Goal: Information Seeking & Learning: Learn about a topic

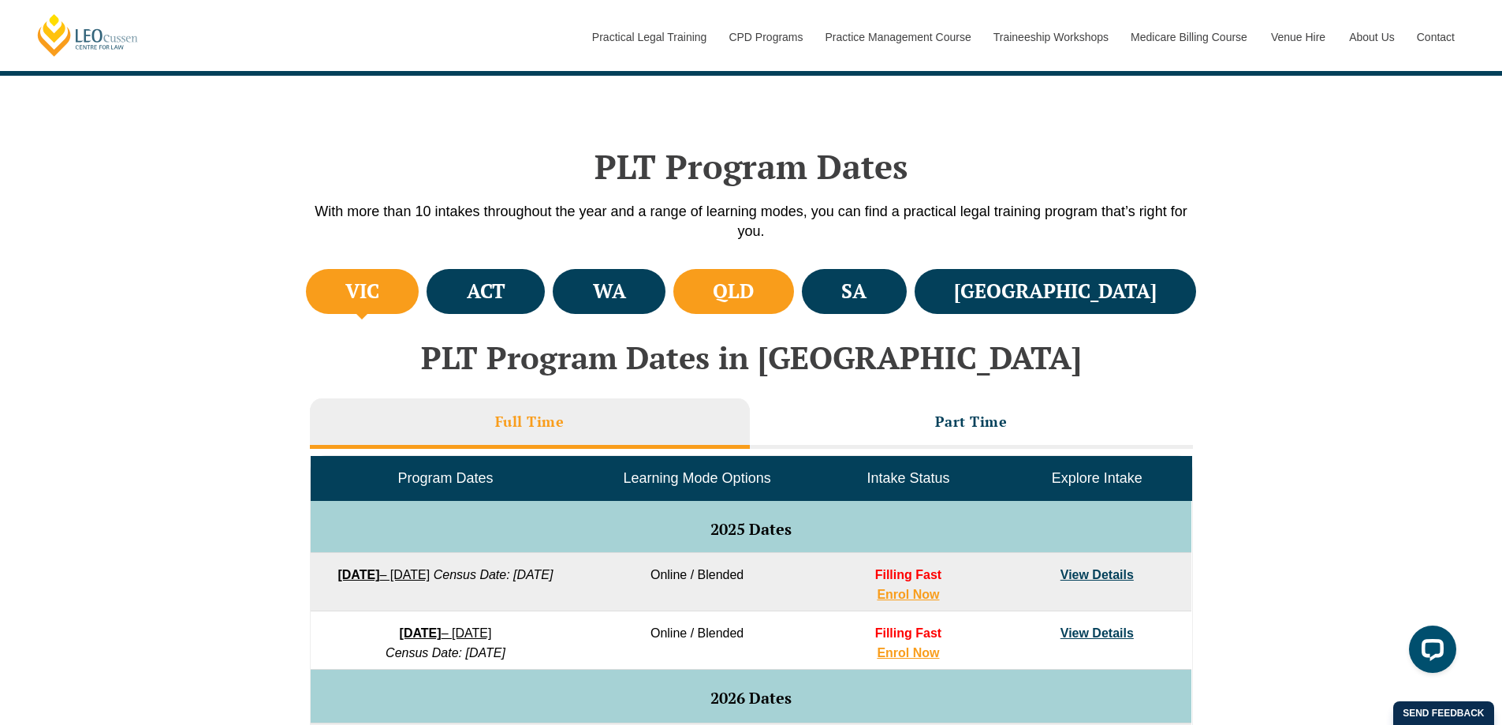
click at [794, 310] on li "QLD" at bounding box center [733, 291] width 121 height 45
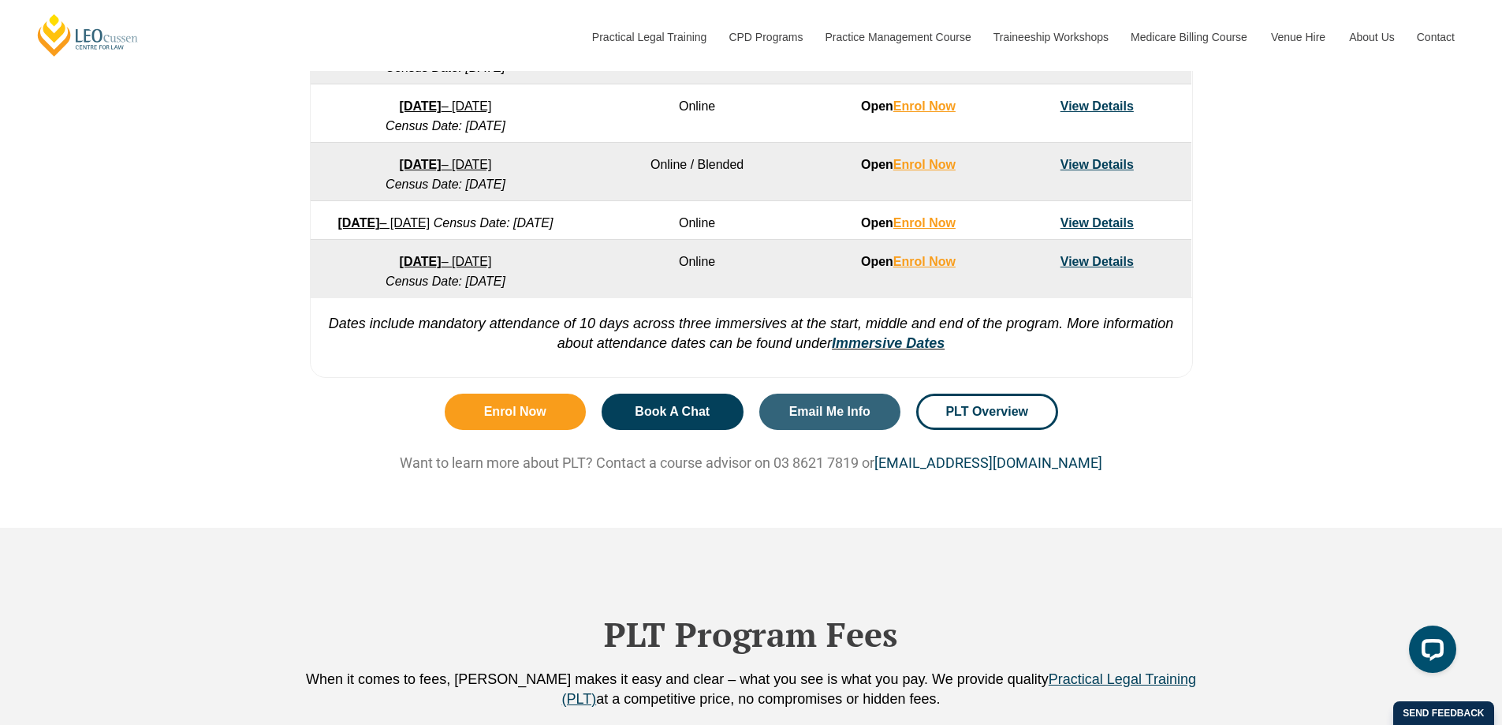
scroll to position [1262, 0]
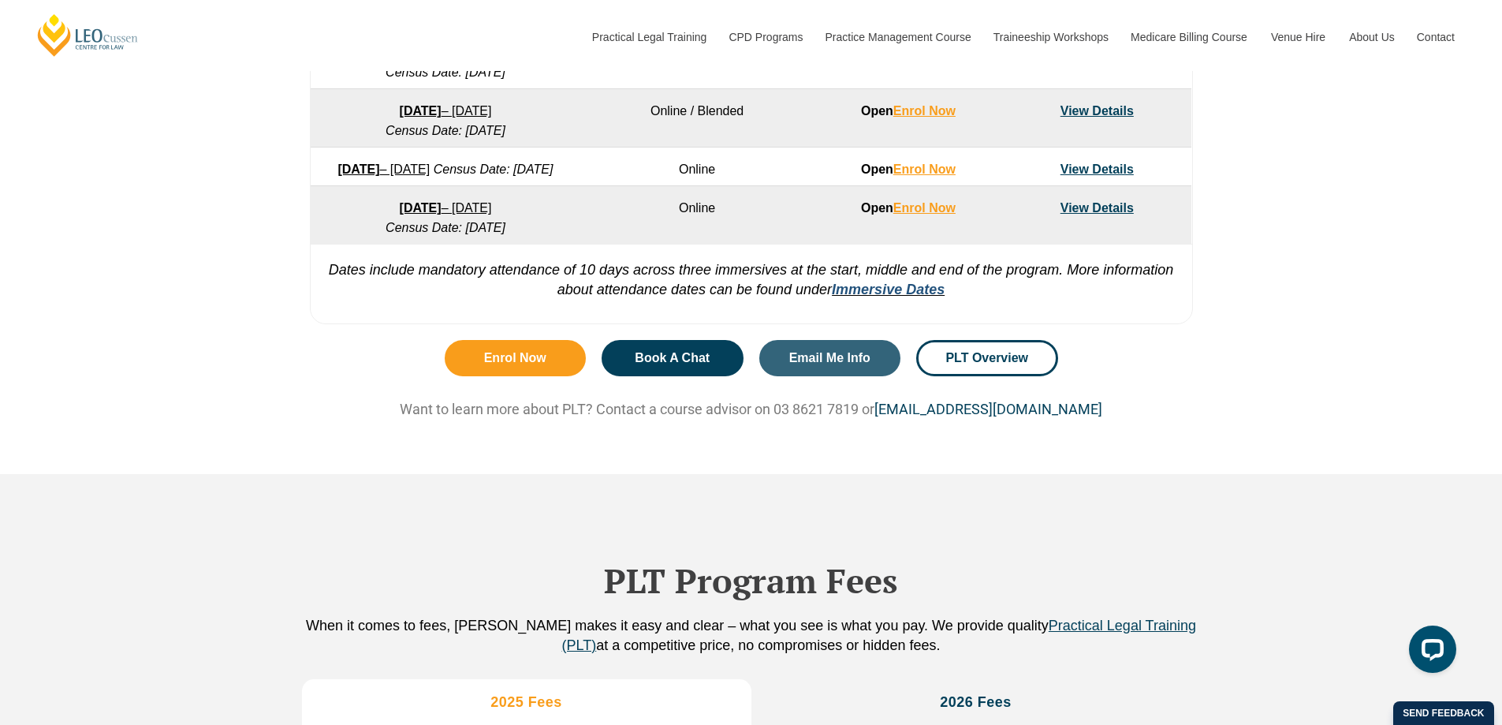
click at [850, 297] on link "Immersive Dates" at bounding box center [888, 289] width 113 height 16
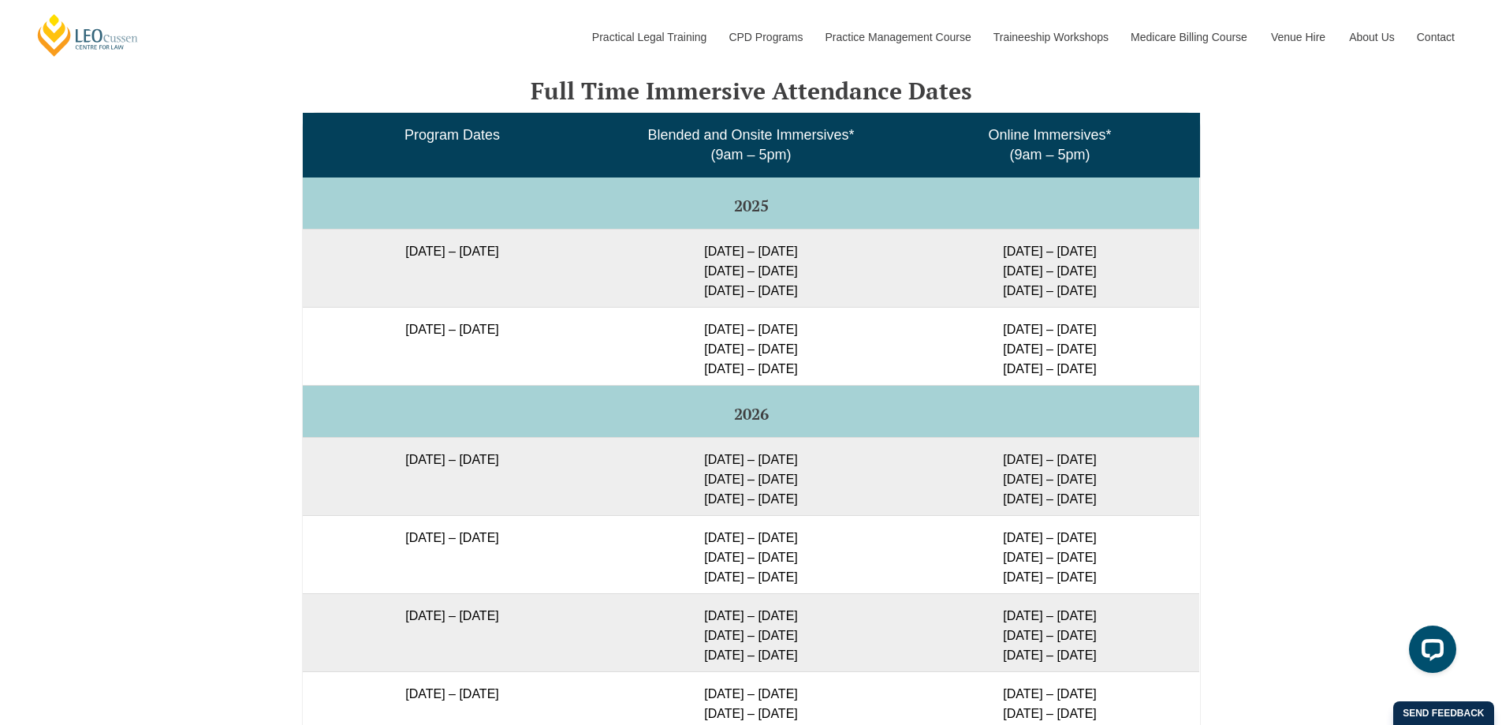
scroll to position [2495, 0]
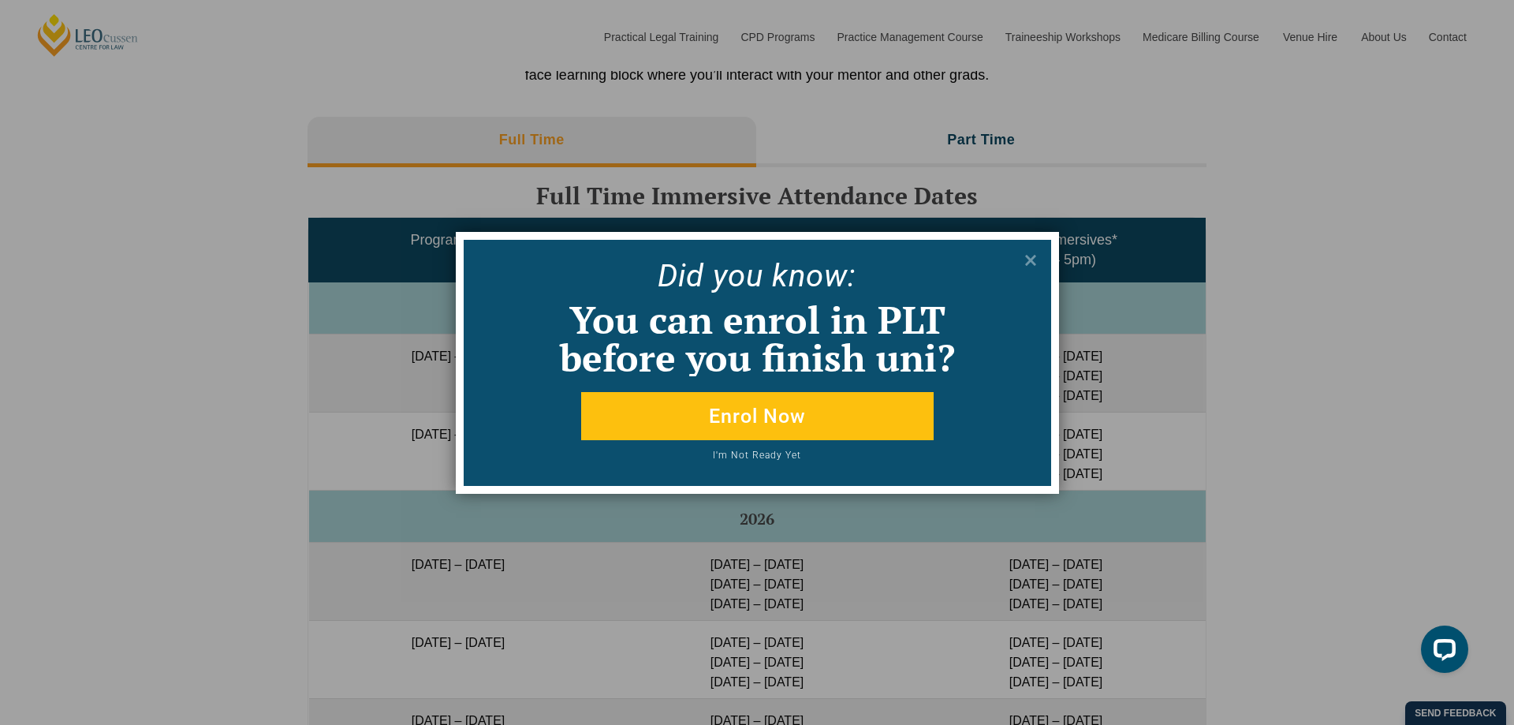
click at [1030, 245] on div "Did yo u know:" at bounding box center [757, 269] width 586 height 59
click at [1030, 252] on icon at bounding box center [1030, 260] width 17 height 17
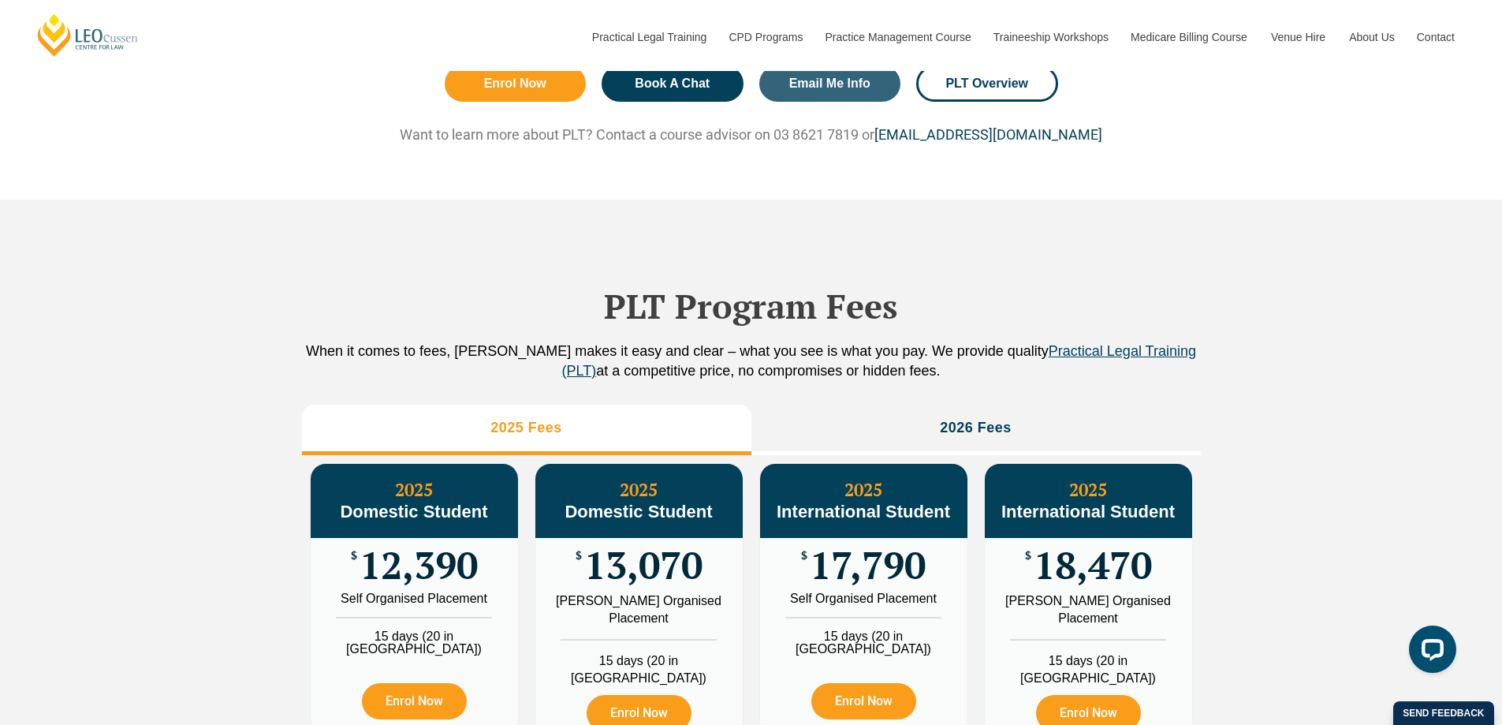
scroll to position [1391, 0]
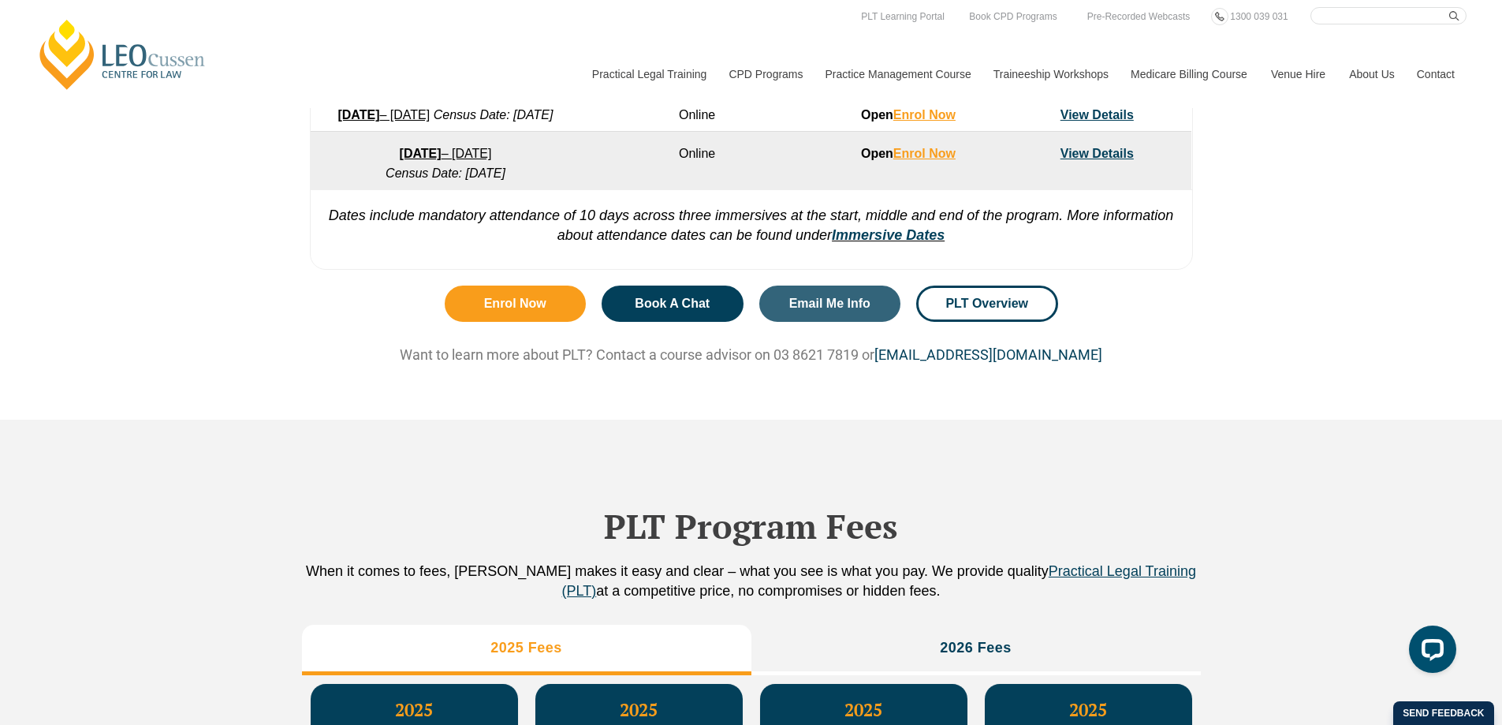
scroll to position [1262, 0]
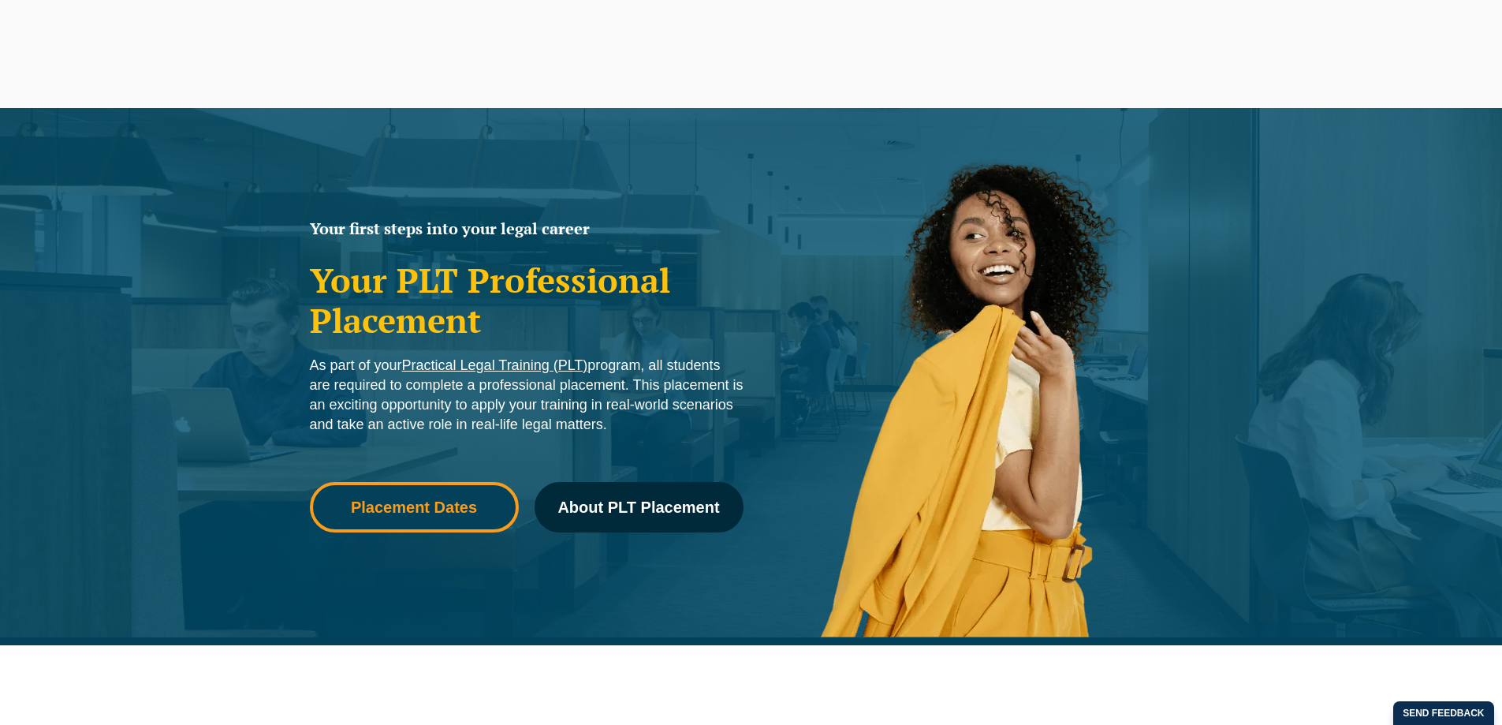
click at [446, 507] on span "Placement Dates" at bounding box center [414, 507] width 126 height 16
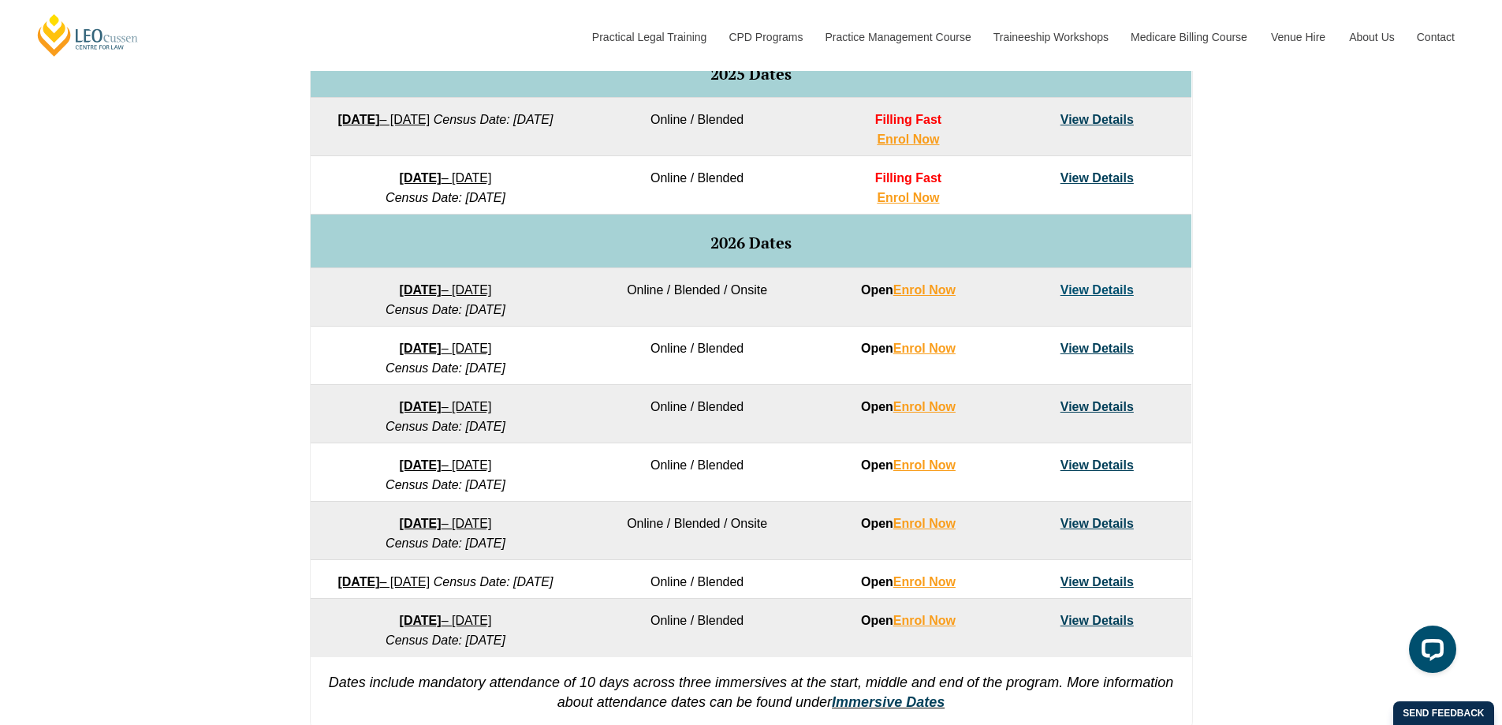
scroll to position [867, 0]
